Goal: Task Accomplishment & Management: Manage account settings

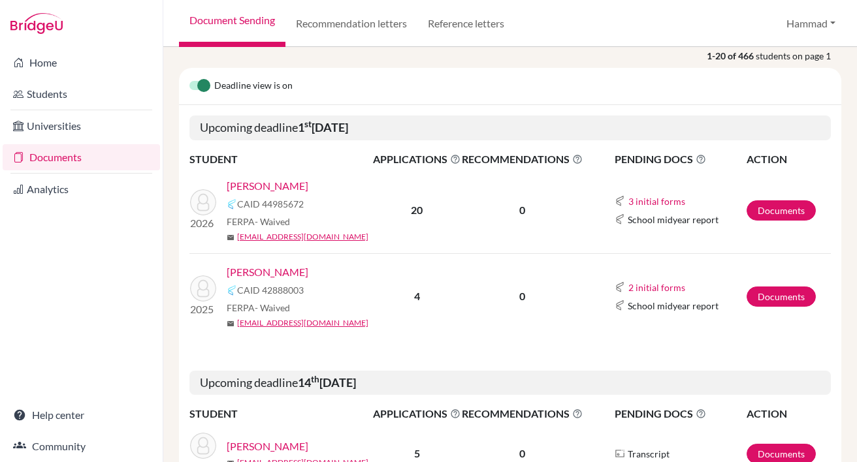
scroll to position [196, 0]
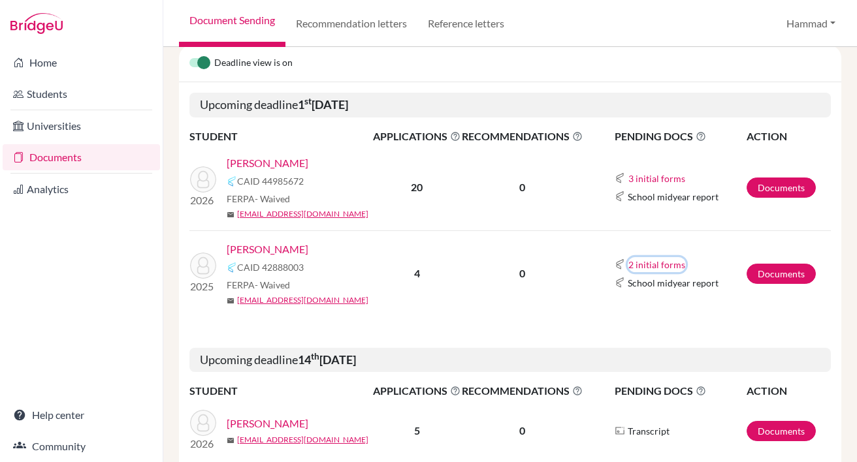
click at [655, 267] on button "2 initial forms" at bounding box center [656, 264] width 58 height 15
click at [656, 308] on div "School report" at bounding box center [688, 305] width 114 height 14
click at [759, 285] on td "Documents" at bounding box center [788, 273] width 85 height 86
click at [766, 271] on link "Documents" at bounding box center [780, 274] width 69 height 20
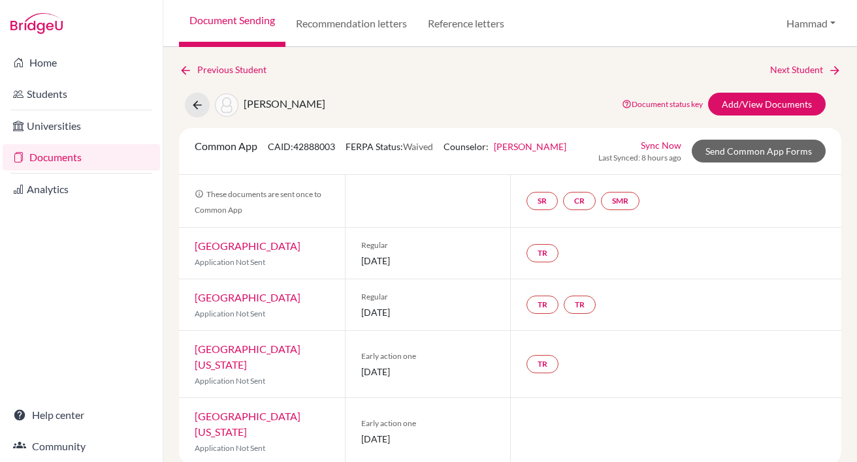
click at [652, 147] on link "Sync Now" at bounding box center [660, 145] width 40 height 14
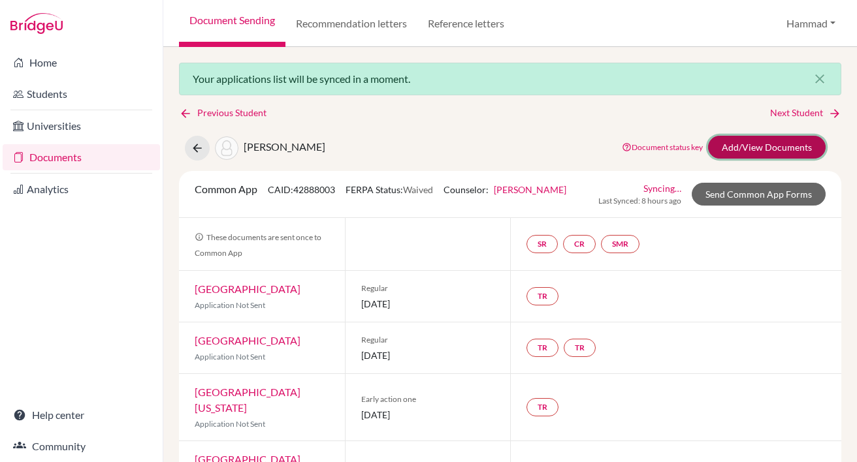
click at [749, 146] on link "Add/View Documents" at bounding box center [767, 147] width 118 height 23
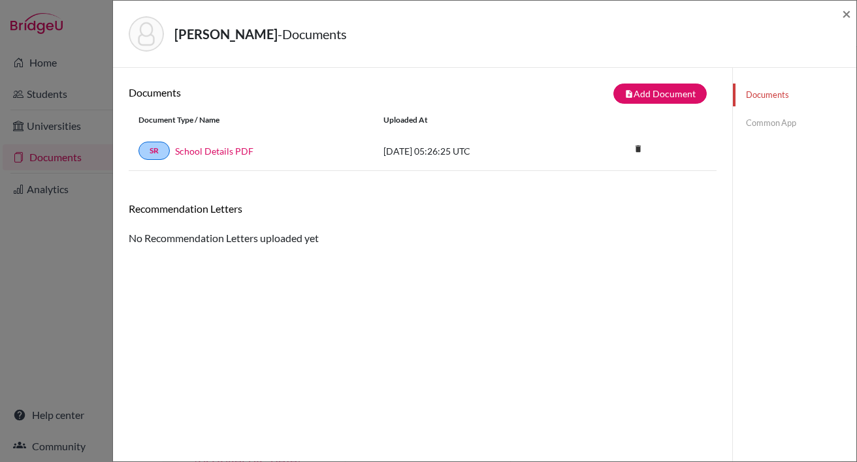
click at [749, 128] on link "Common App" at bounding box center [794, 123] width 123 height 23
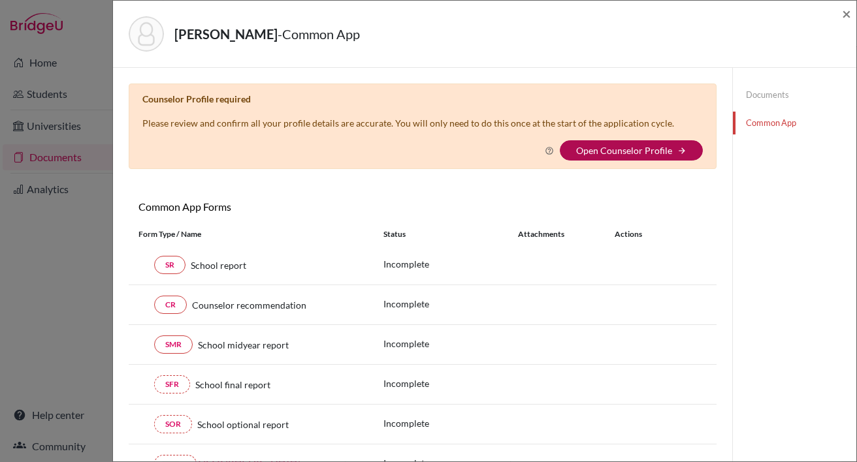
click at [652, 147] on link "Open Counselor Profile" at bounding box center [624, 150] width 96 height 11
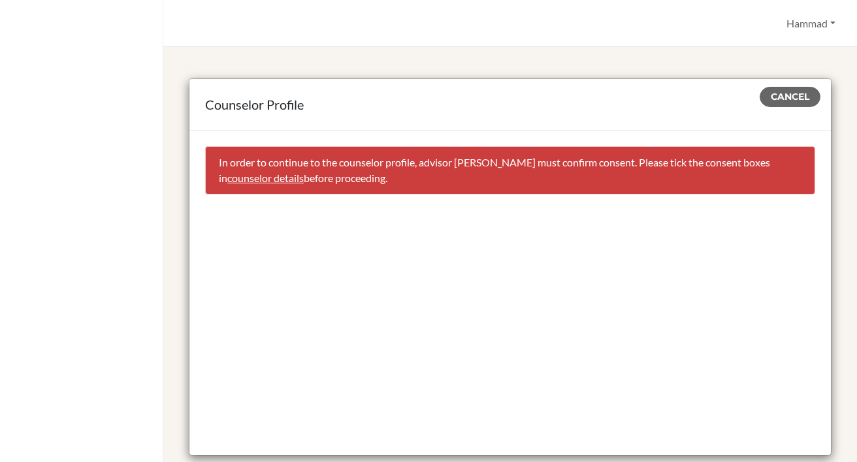
click at [272, 174] on link "counselor details" at bounding box center [265, 178] width 76 height 12
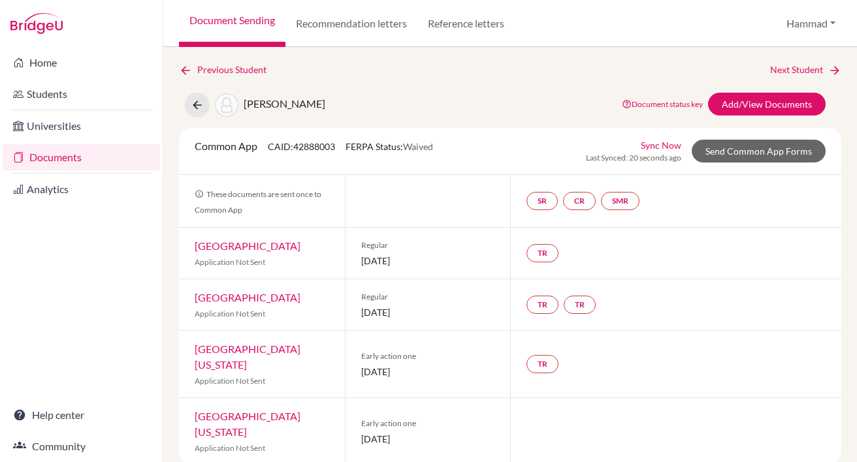
select select "416992"
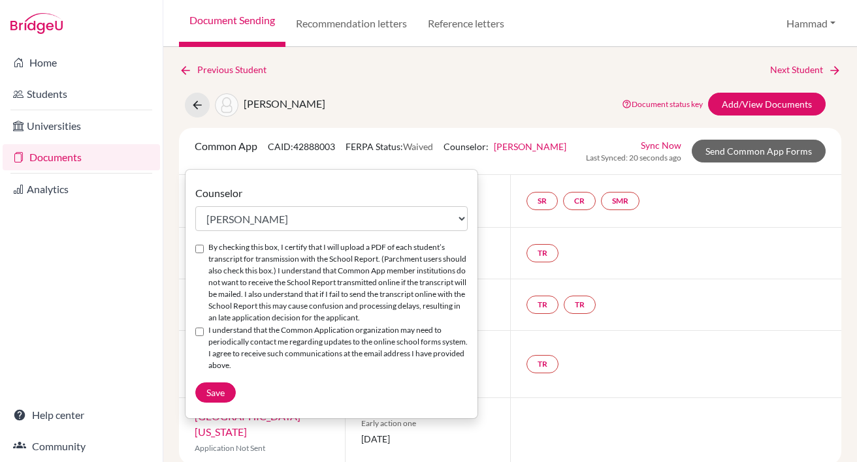
click at [230, 243] on label "By checking this box, I certify that I will upload a PDF of each student’s tran…" at bounding box center [337, 283] width 259 height 82
click at [204, 245] on input "By checking this box, I certify that I will upload a PDF of each student’s tran…" at bounding box center [199, 249] width 8 height 8
checkbox input "true"
click at [195, 328] on input "I understand that the Common Application organization may need to periodically …" at bounding box center [199, 332] width 8 height 8
checkbox input "true"
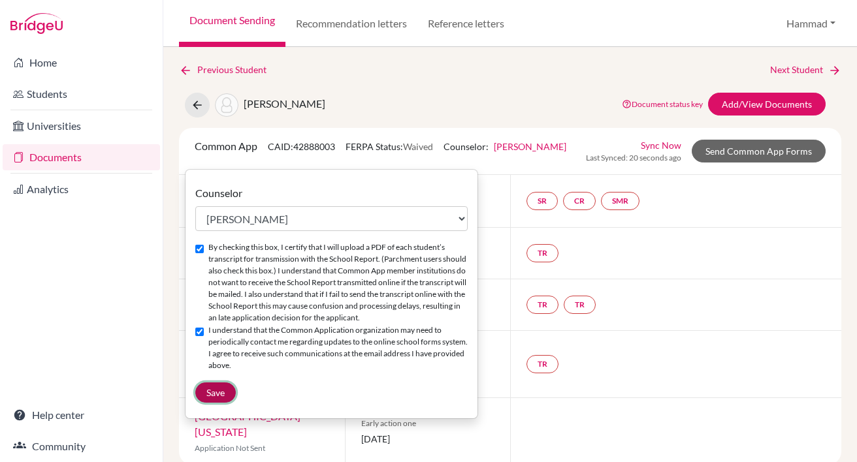
click at [214, 387] on span "Save" at bounding box center [215, 392] width 18 height 11
